Goal: Task Accomplishment & Management: Manage account settings

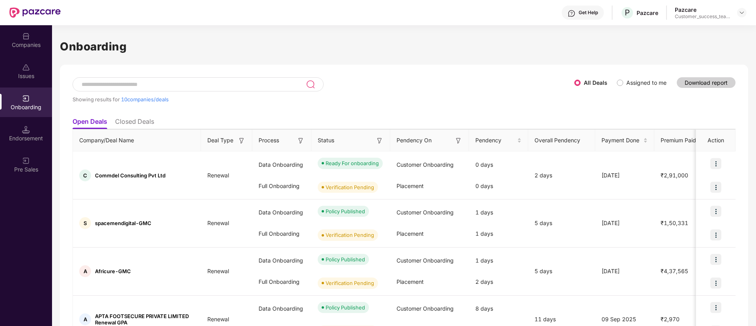
scroll to position [59, 0]
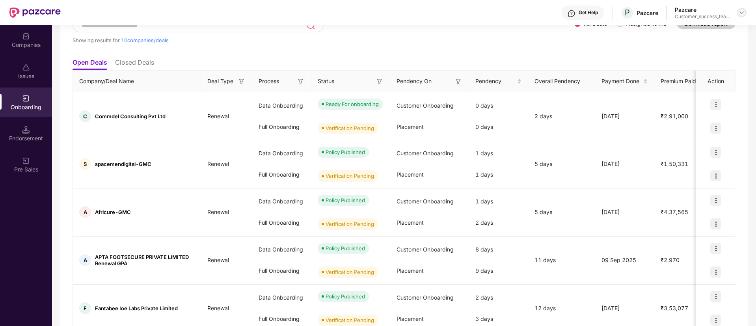
click at [741, 13] on img at bounding box center [742, 12] width 6 height 6
click at [692, 48] on div "Switch Partner" at bounding box center [705, 46] width 102 height 15
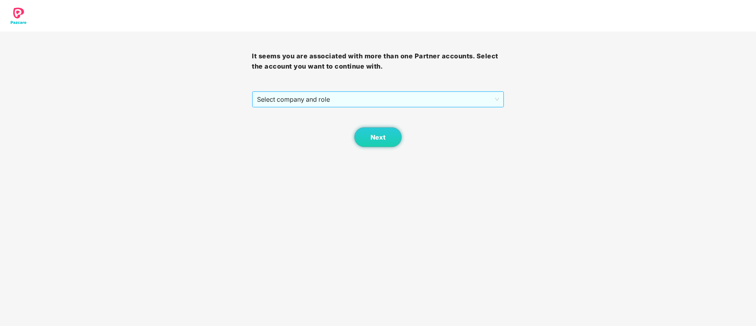
click at [308, 98] on span "Select company and role" at bounding box center [378, 99] width 242 height 15
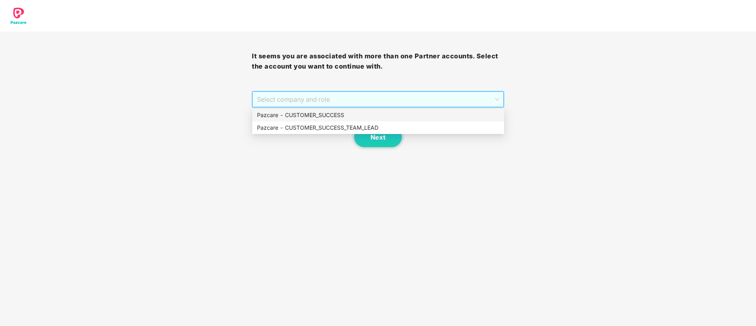
click at [307, 115] on div "Pazcare - CUSTOMER_SUCCESS" at bounding box center [378, 115] width 242 height 9
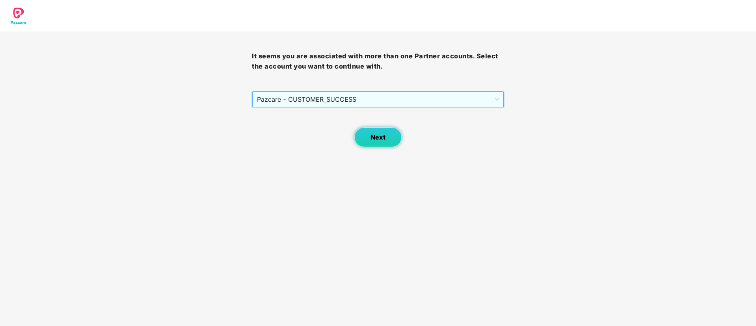
click at [389, 142] on button "Next" at bounding box center [377, 137] width 47 height 20
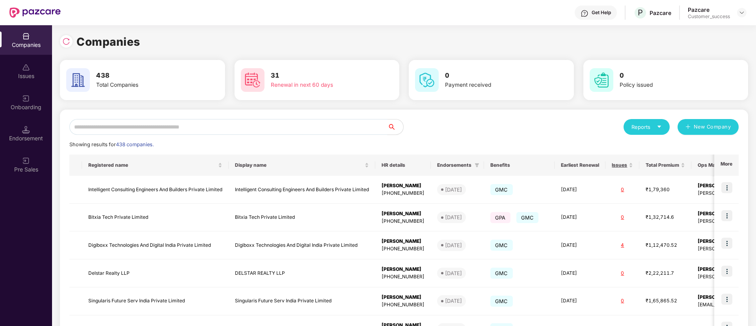
click at [253, 130] on input "text" at bounding box center [228, 127] width 318 height 16
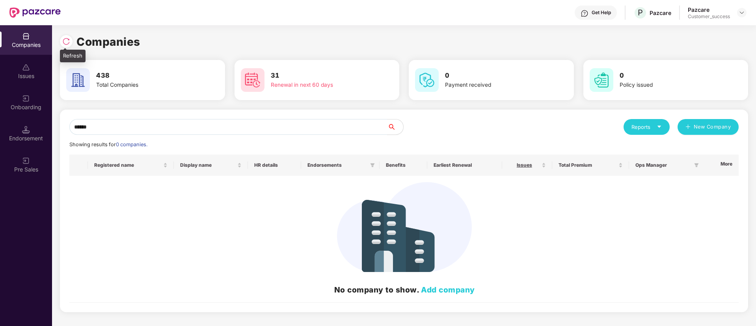
click at [68, 37] on img at bounding box center [66, 41] width 8 height 8
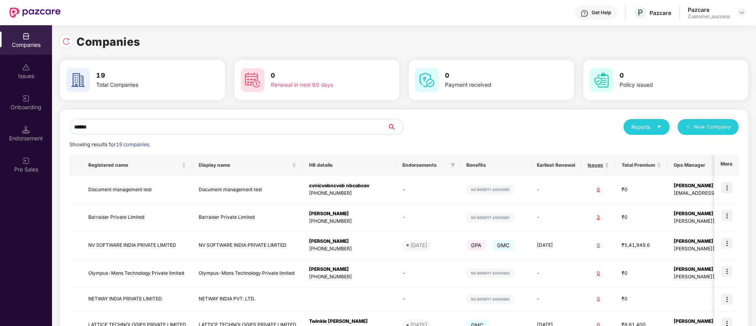
click at [152, 125] on input "******" at bounding box center [228, 127] width 318 height 16
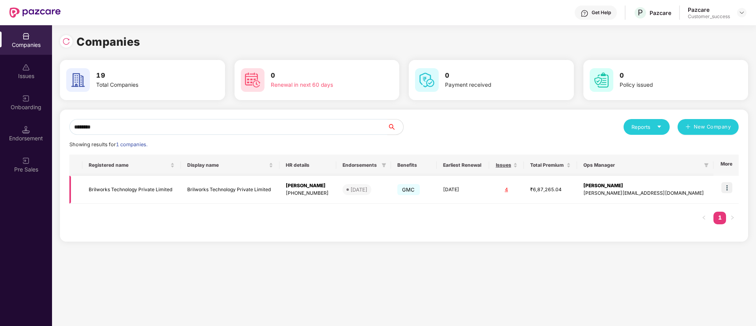
type input "********"
click at [726, 190] on img at bounding box center [726, 187] width 11 height 11
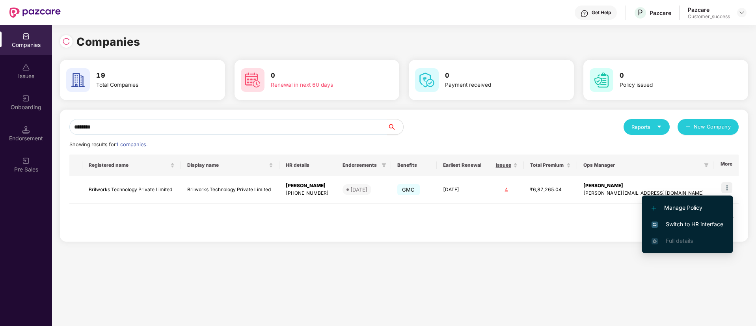
click at [711, 226] on span "Switch to HR interface" at bounding box center [688, 224] width 72 height 9
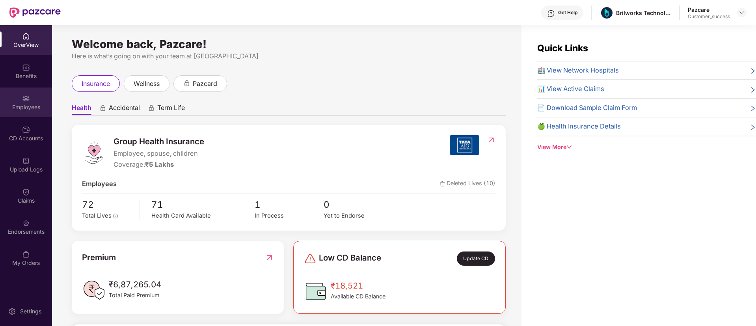
click at [24, 106] on div "Employees" at bounding box center [26, 107] width 52 height 8
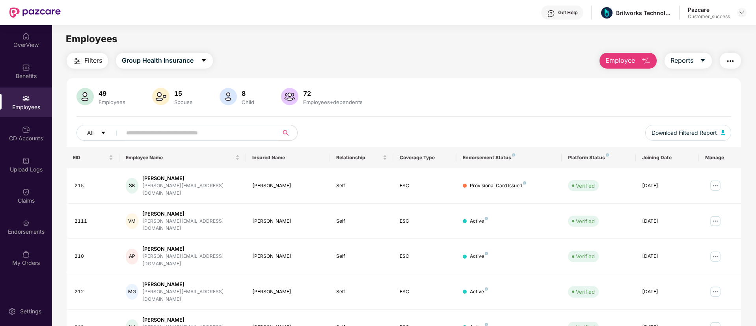
click at [194, 129] on input "text" at bounding box center [197, 133] width 142 height 12
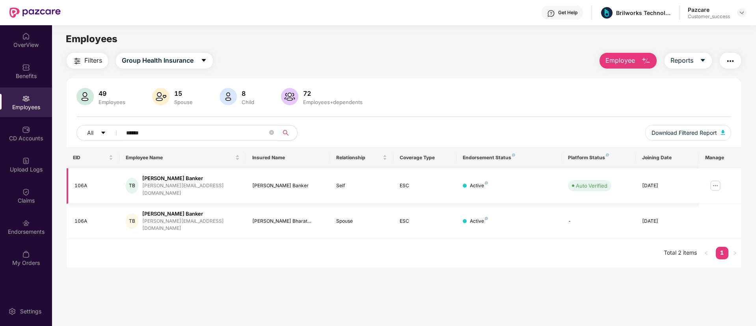
type input "******"
click at [715, 182] on img at bounding box center [715, 185] width 13 height 13
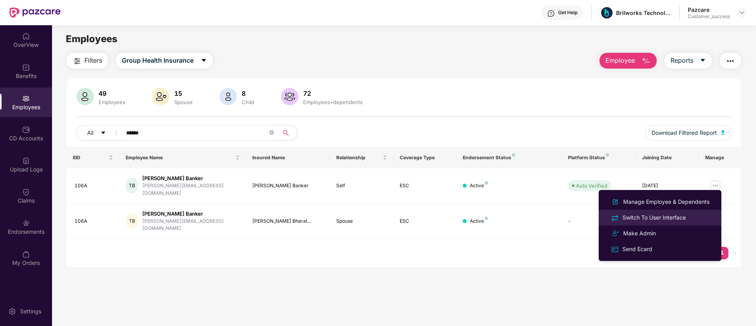
click at [683, 220] on div "Switch To User Interface" at bounding box center [654, 217] width 67 height 9
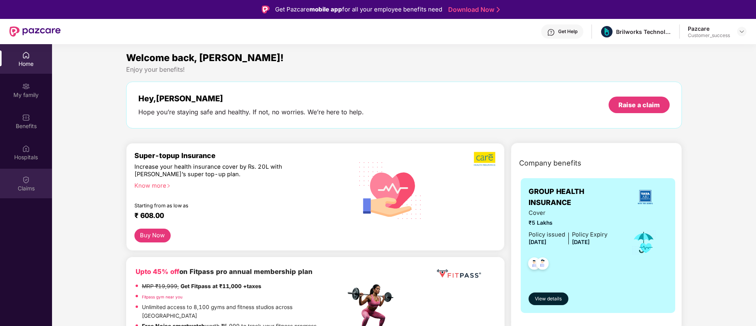
click at [20, 175] on div "Claims" at bounding box center [26, 184] width 52 height 30
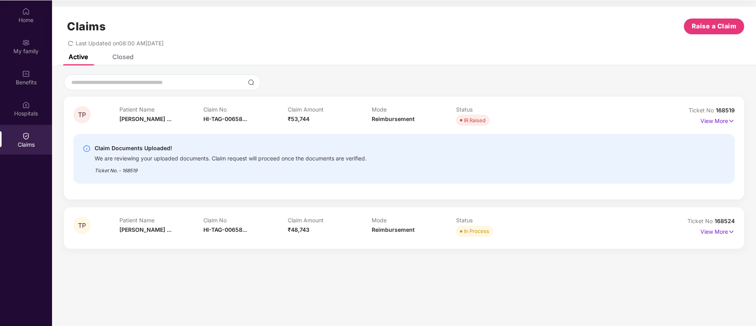
scroll to position [44, 0]
click at [705, 235] on p "View More" at bounding box center [717, 230] width 34 height 11
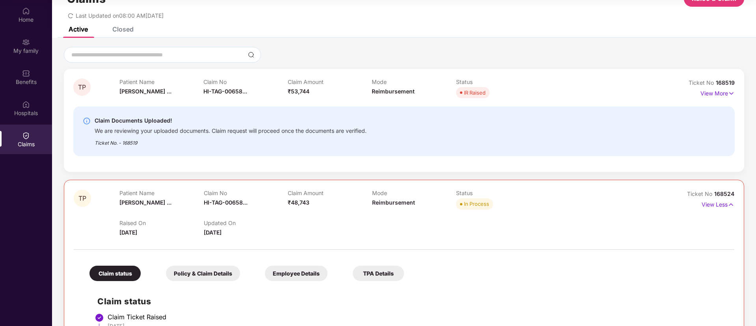
scroll to position [0, 0]
